Goal: Information Seeking & Learning: Learn about a topic

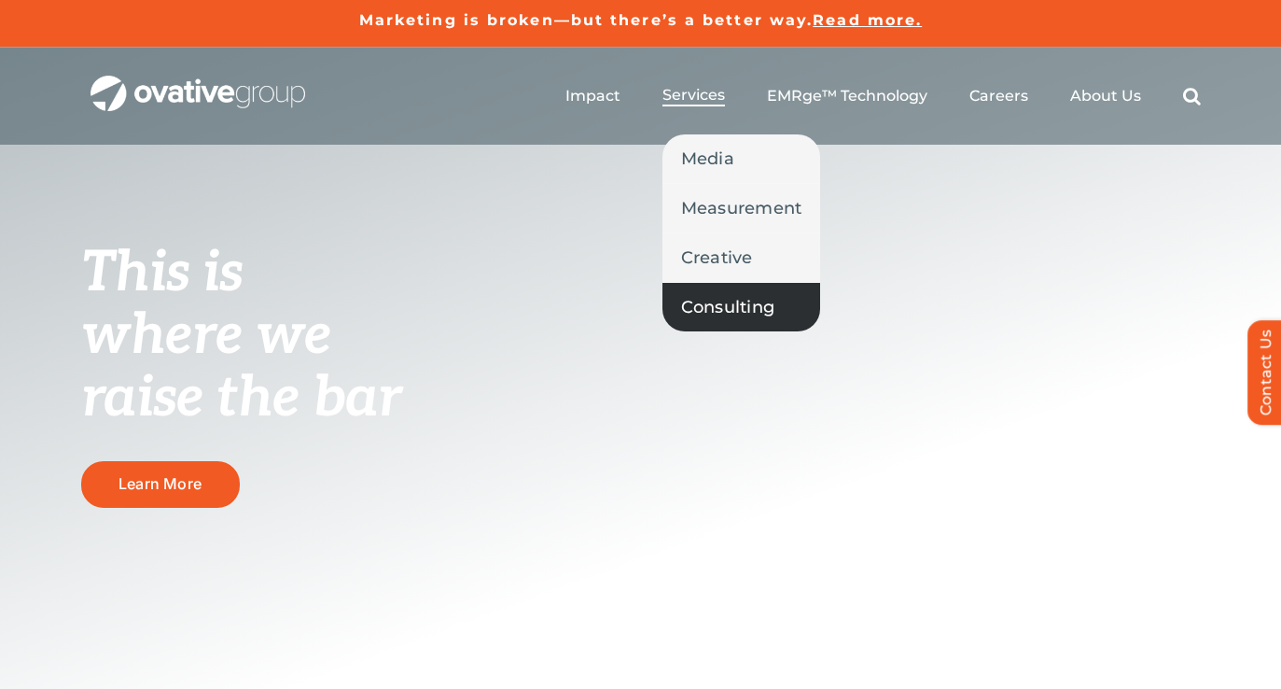
click at [748, 306] on span "Consulting" at bounding box center [728, 307] width 94 height 26
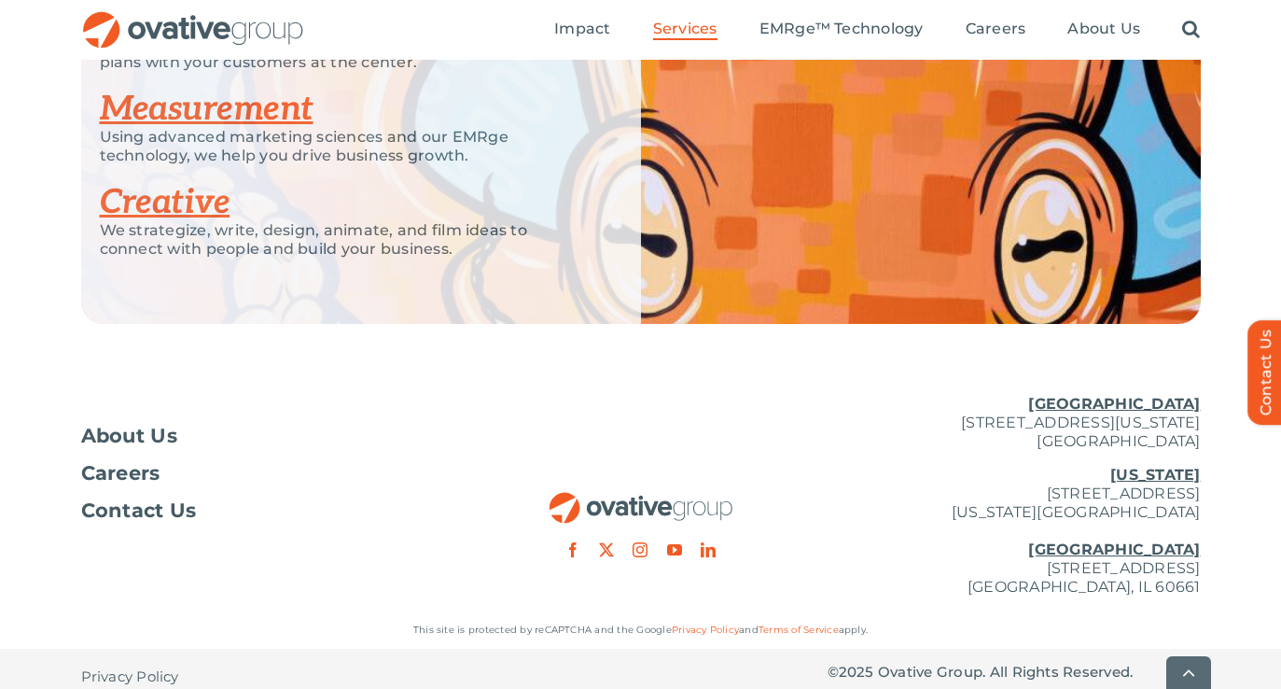
scroll to position [3339, 0]
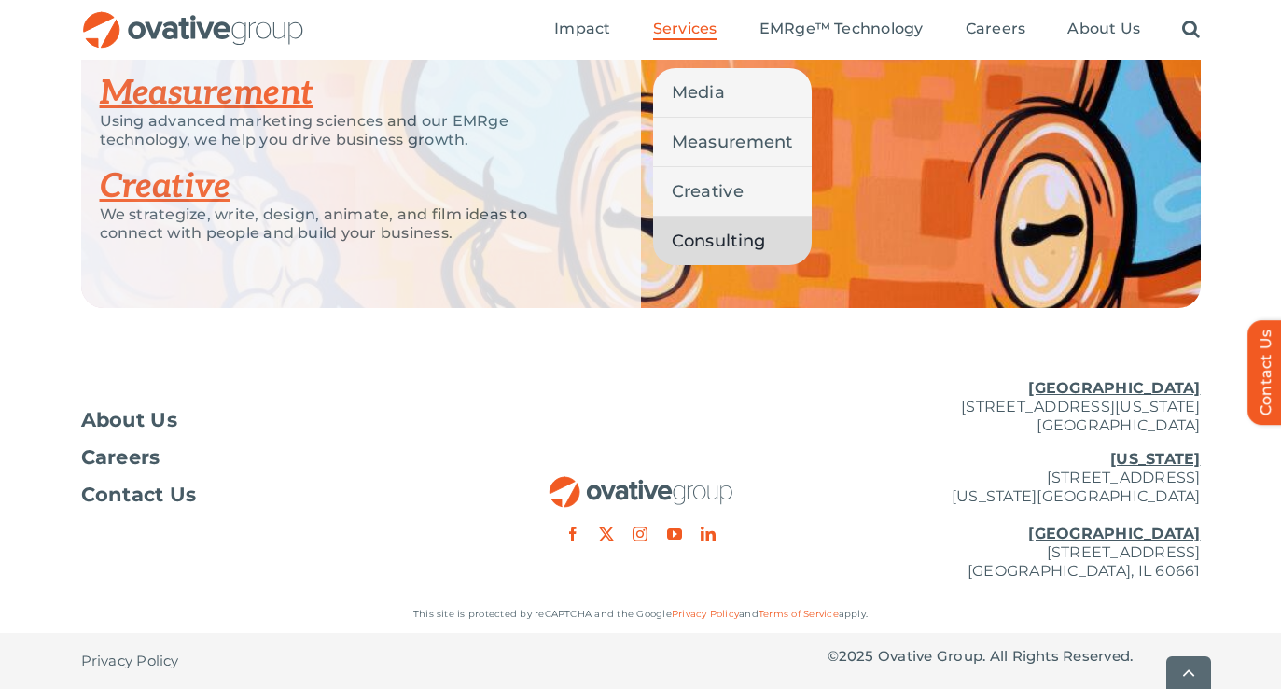
click at [679, 35] on span "Services" at bounding box center [685, 29] width 64 height 19
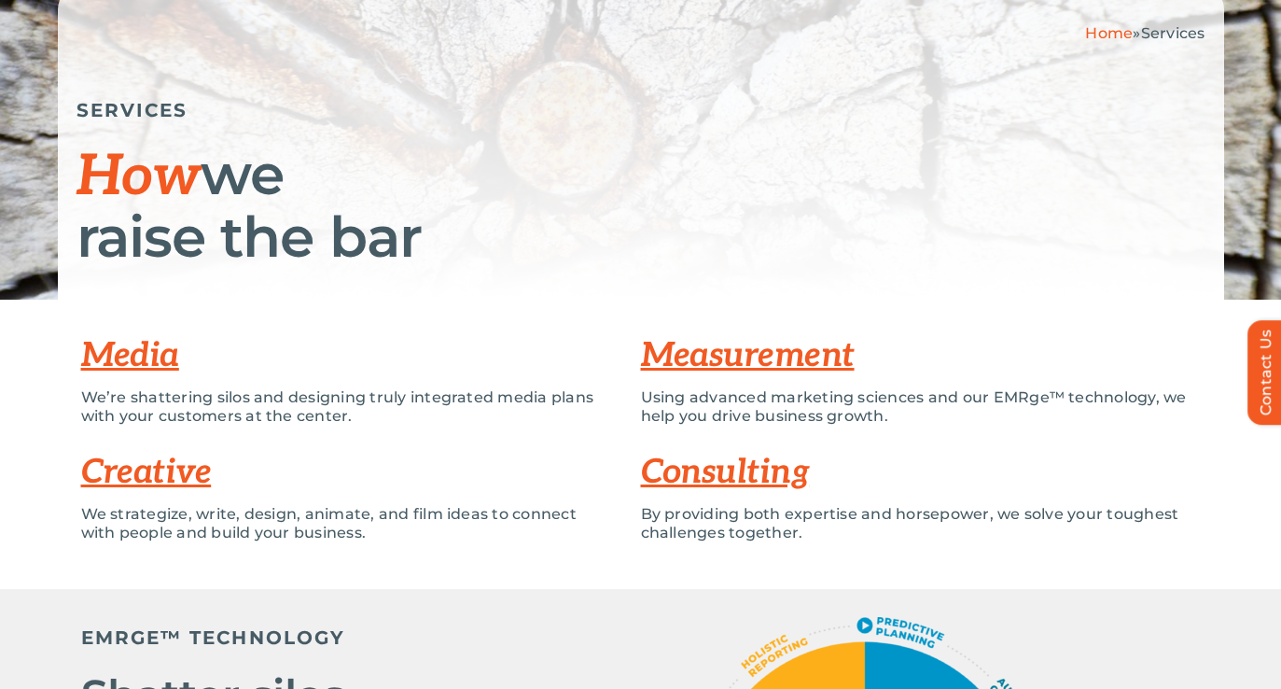
scroll to position [202, 0]
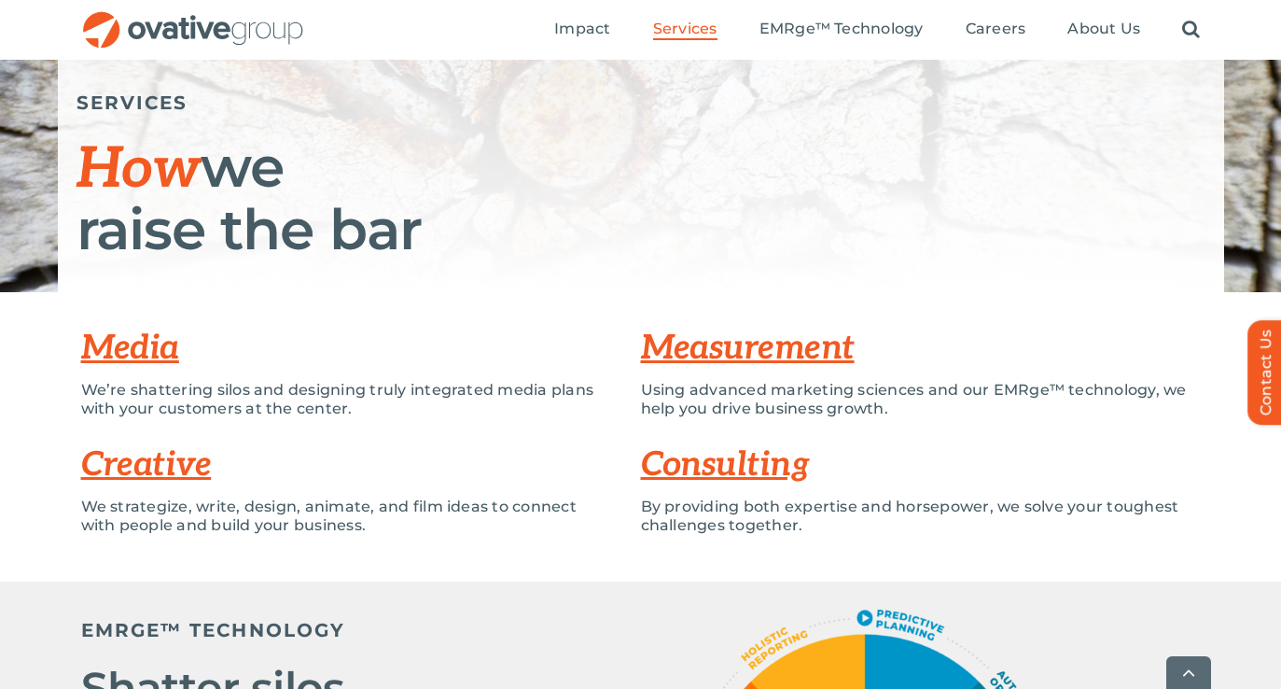
click at [134, 352] on link "Media" at bounding box center [130, 348] width 98 height 41
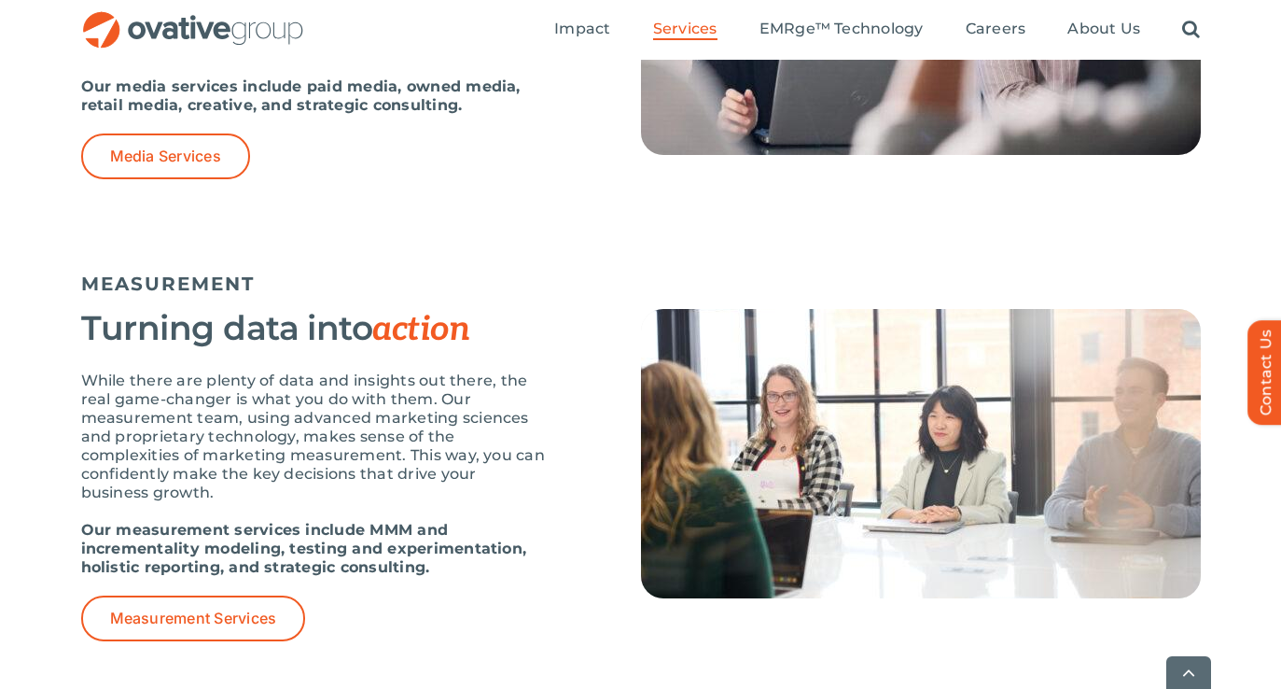
scroll to position [1502, 0]
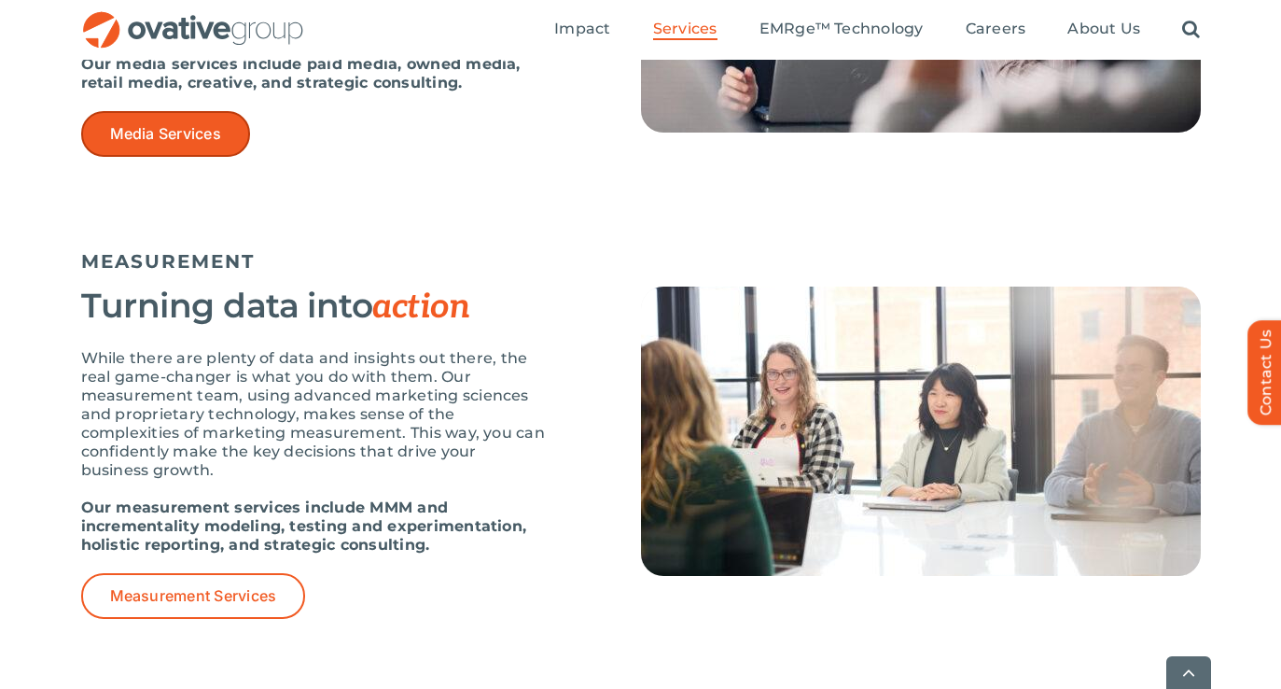
click at [169, 141] on span "Media Services" at bounding box center [165, 134] width 111 height 18
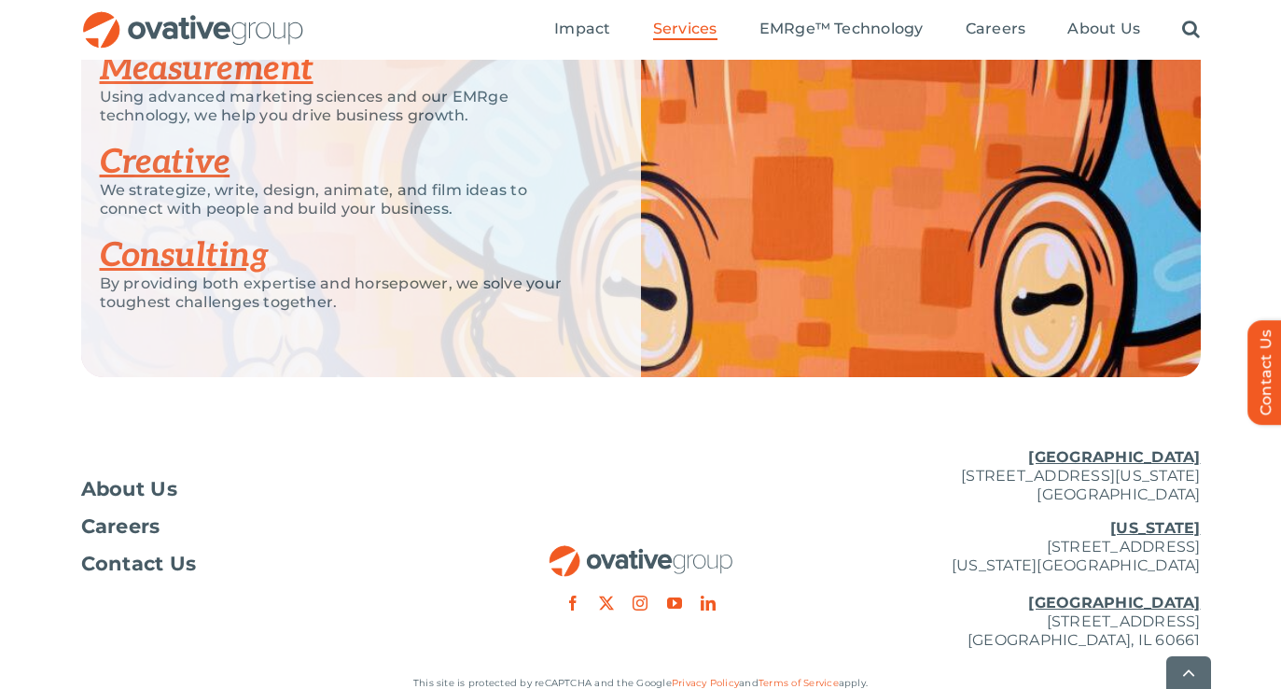
scroll to position [4229, 0]
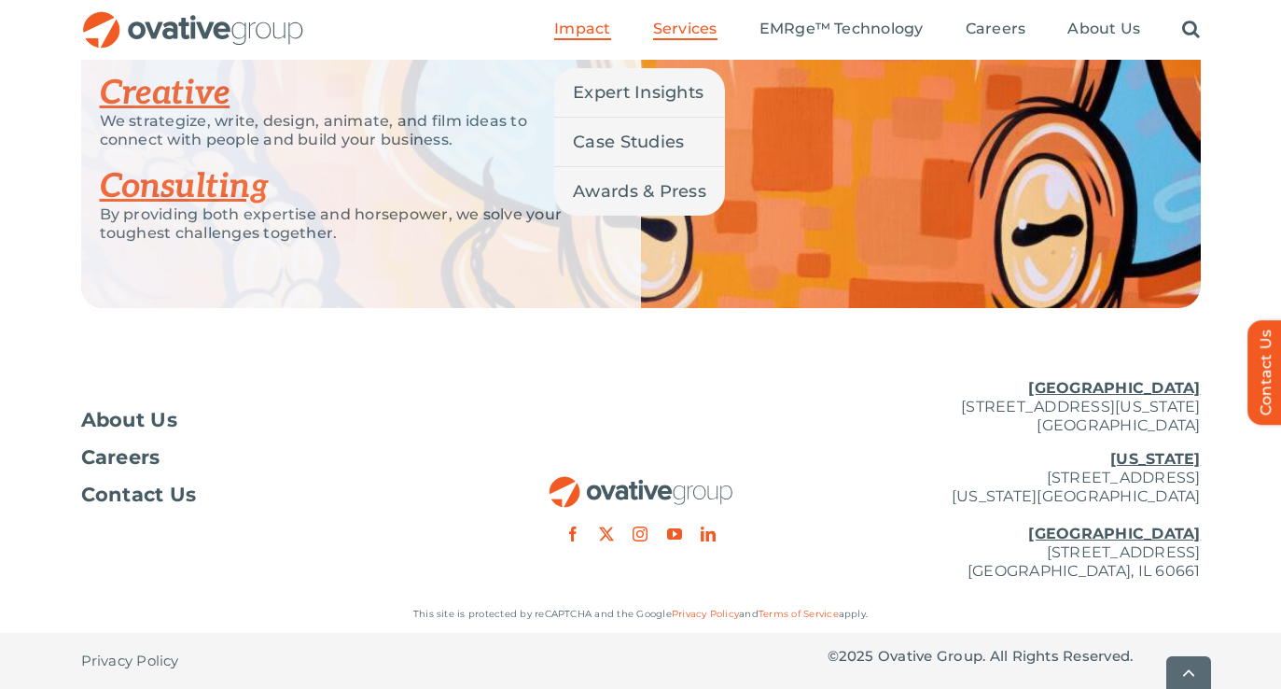
click at [597, 25] on span "Impact" at bounding box center [582, 29] width 56 height 19
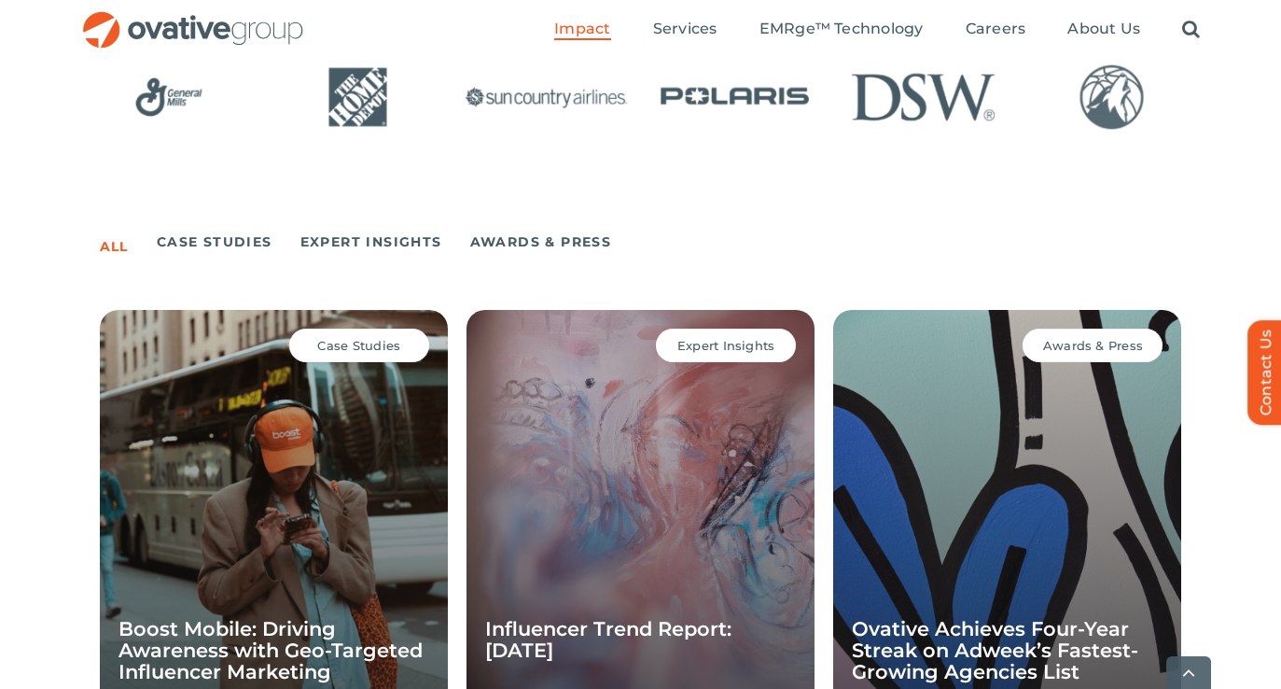
scroll to position [1171, 0]
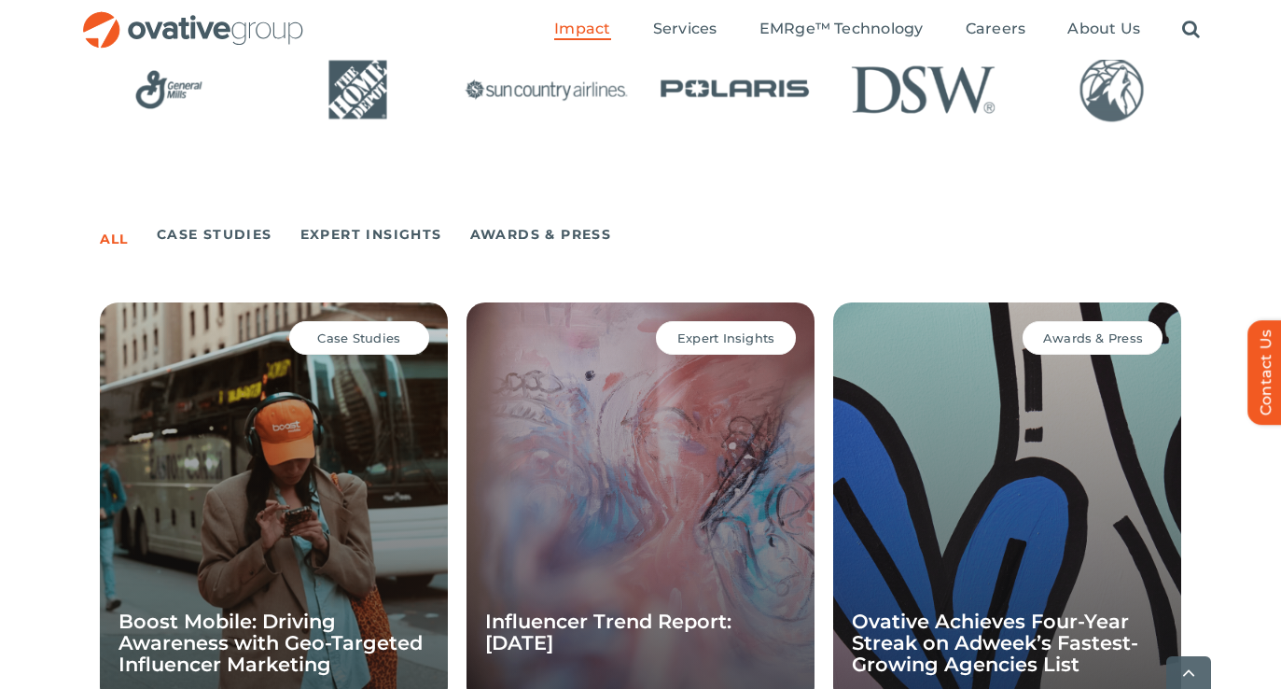
click at [181, 251] on div "All Case Studies Expert Insights Awards & Press Case Studies Boost Mobile: Driv…" at bounding box center [641, 693] width 1083 height 981
click at [191, 232] on link "Case Studies" at bounding box center [215, 234] width 116 height 26
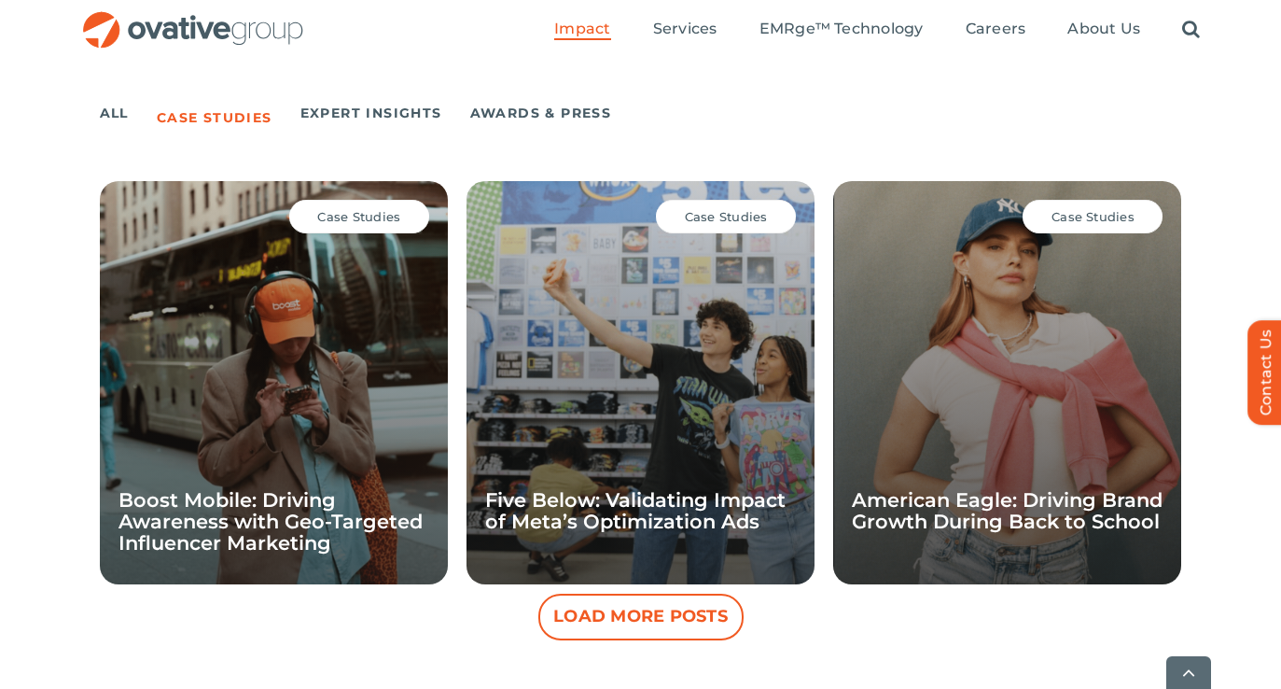
scroll to position [1326, 0]
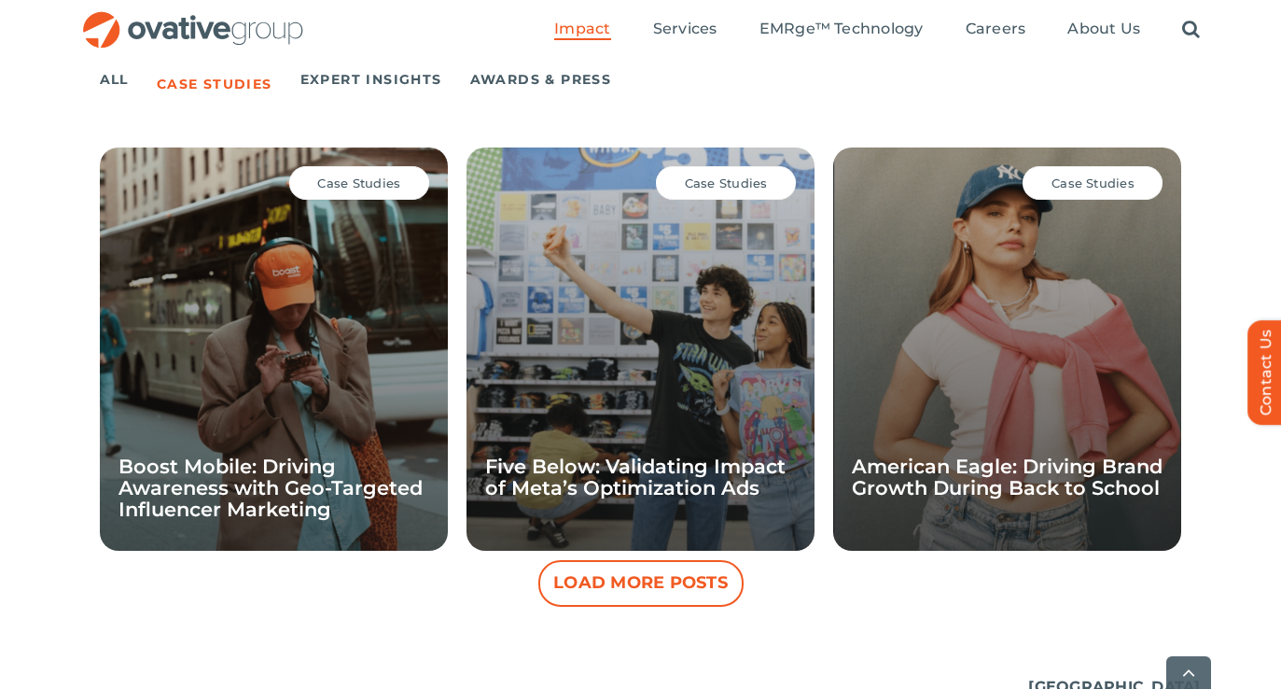
click at [846, 19] on ul "Impact Expert Insights Case Studies Awards & Press Services Media Measurement C…" at bounding box center [877, 30] width 646 height 60
click at [831, 34] on span "EMRge™ Technology" at bounding box center [842, 29] width 164 height 19
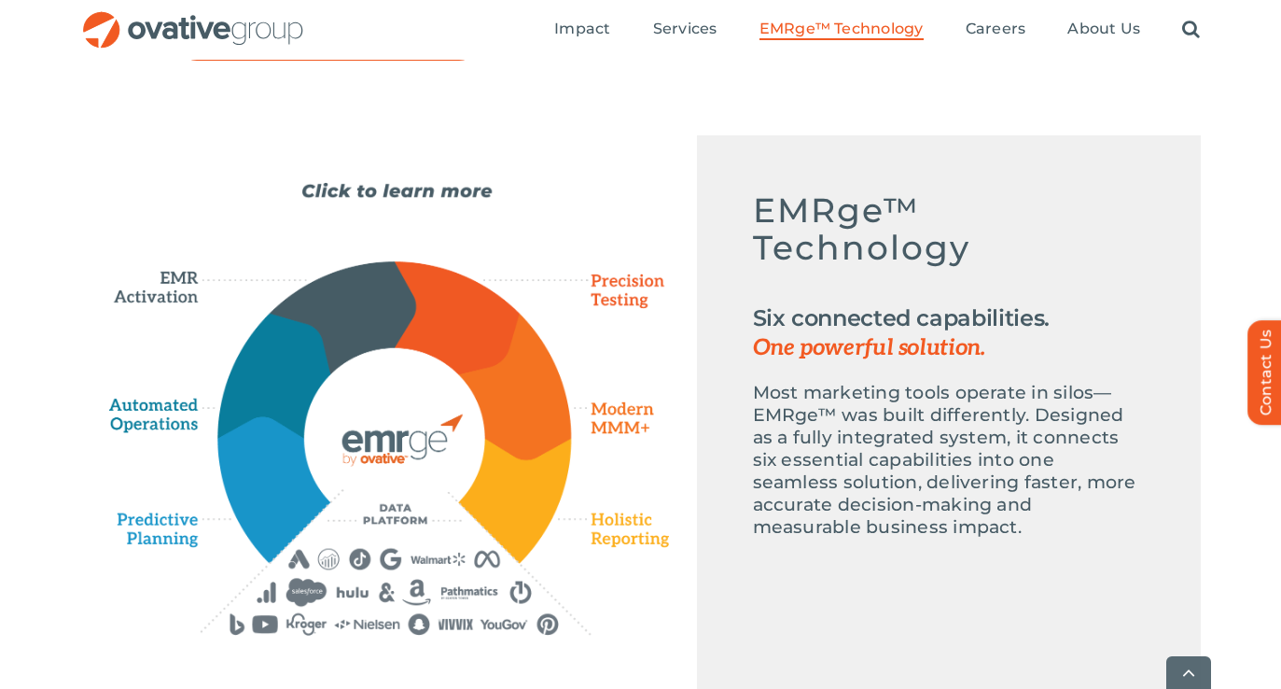
scroll to position [813, 0]
